Goal: Find specific page/section: Find specific page/section

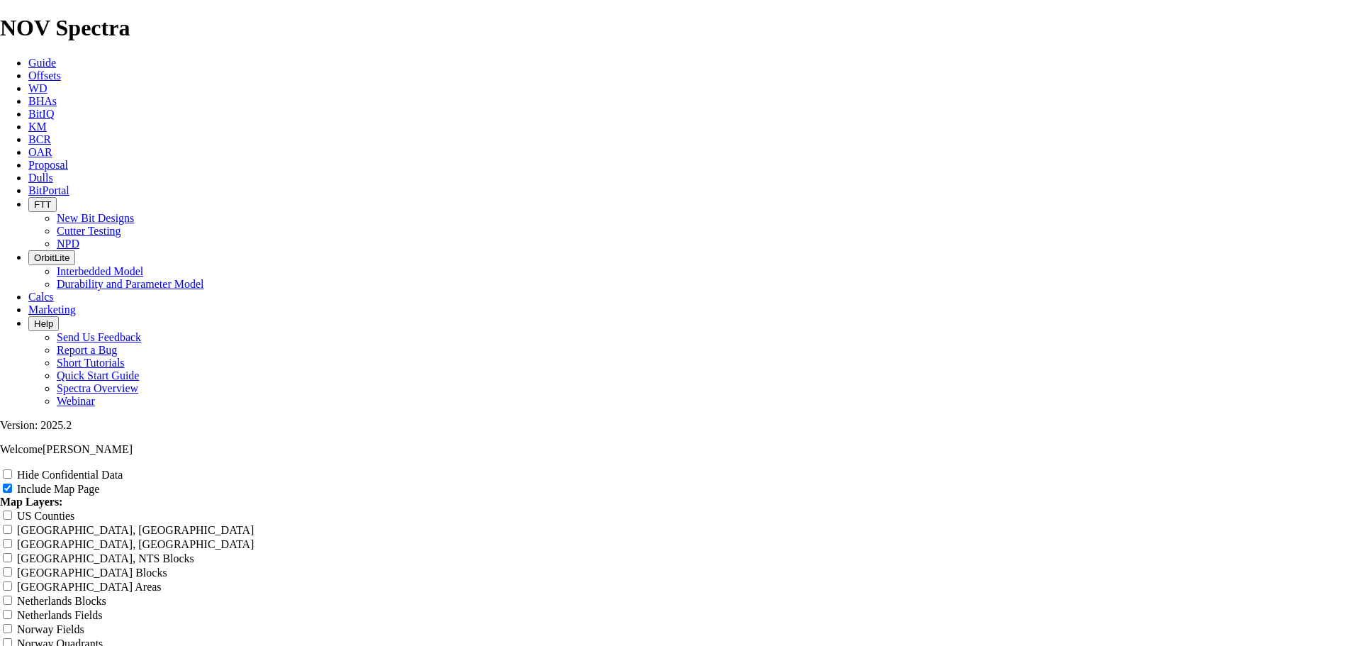
scroll to position [1772, 0]
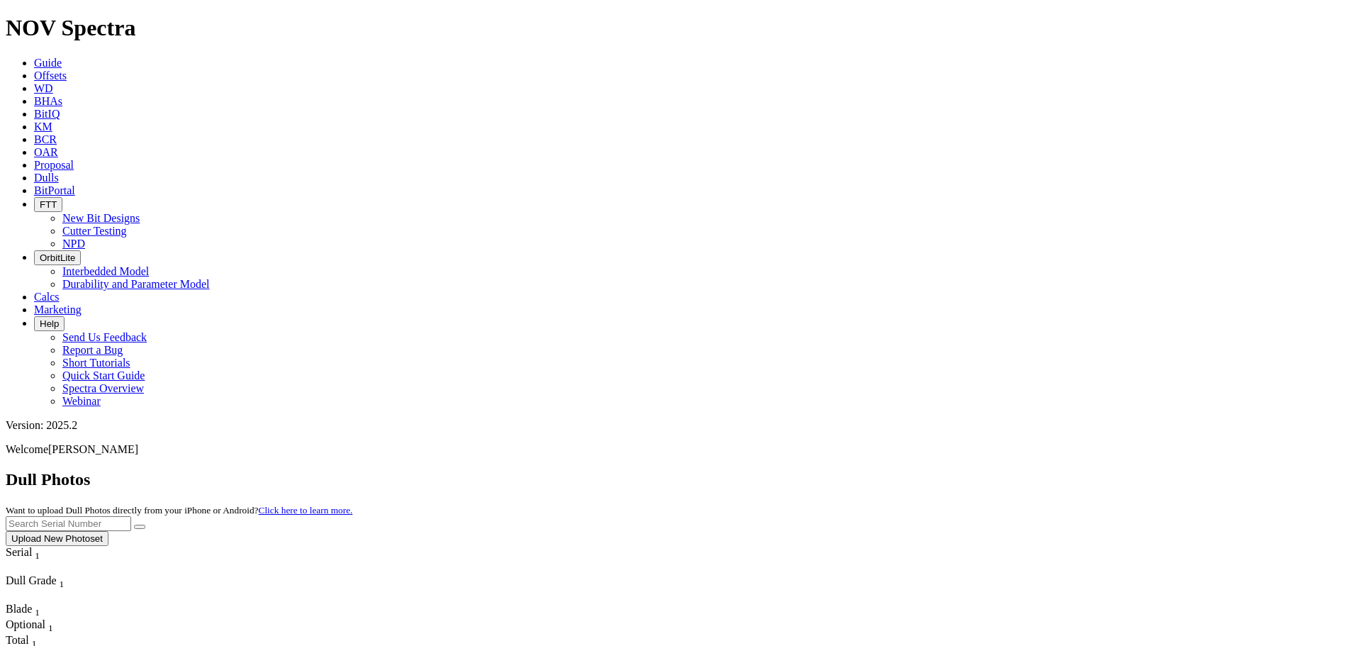
click at [131, 516] on input "text" at bounding box center [68, 523] width 125 height 15
paste input "A311541"
type input "A311541"
click at [140, 527] on icon "submit" at bounding box center [140, 527] width 0 height 0
